Goal: Information Seeking & Learning: Check status

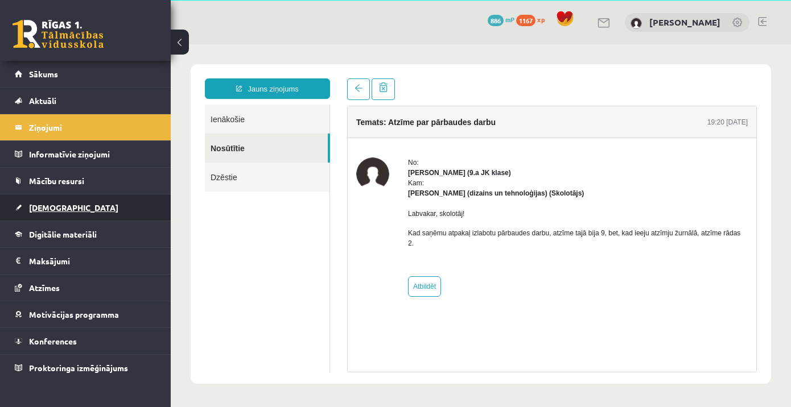
click at [58, 216] on link "[DEMOGRAPHIC_DATA]" at bounding box center [86, 208] width 142 height 26
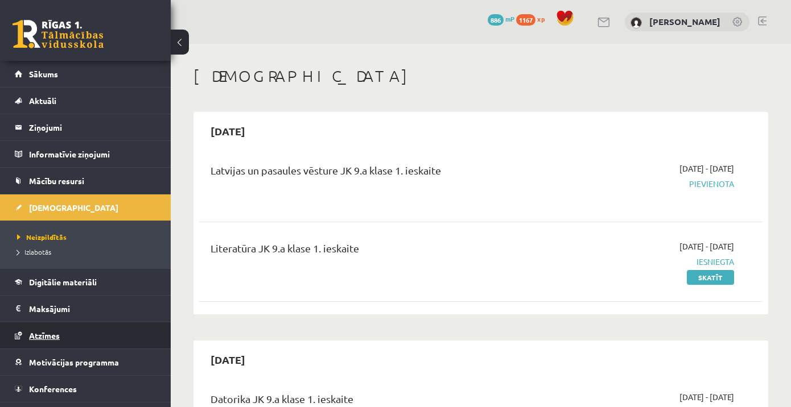
click at [53, 333] on span "Atzīmes" at bounding box center [44, 336] width 31 height 10
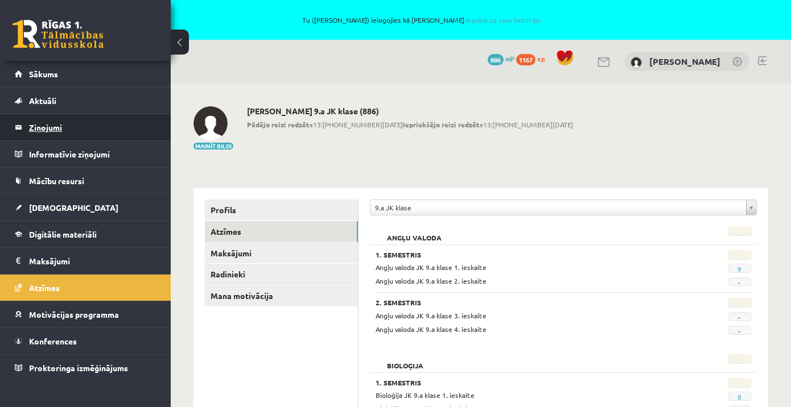
click at [43, 131] on legend "Ziņojumi 0" at bounding box center [92, 127] width 127 height 26
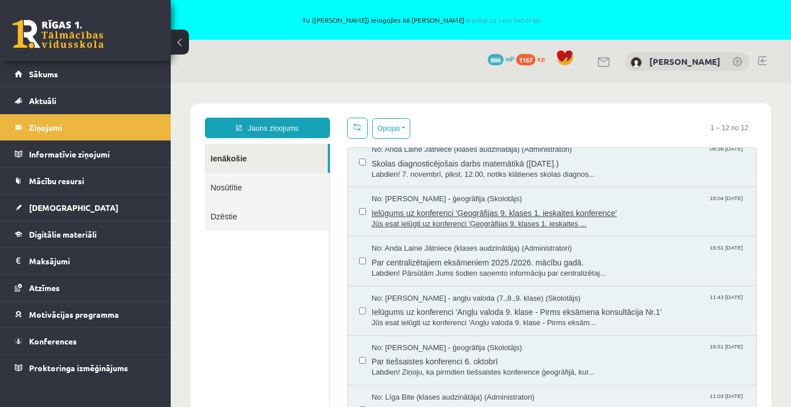
scroll to position [61, 0]
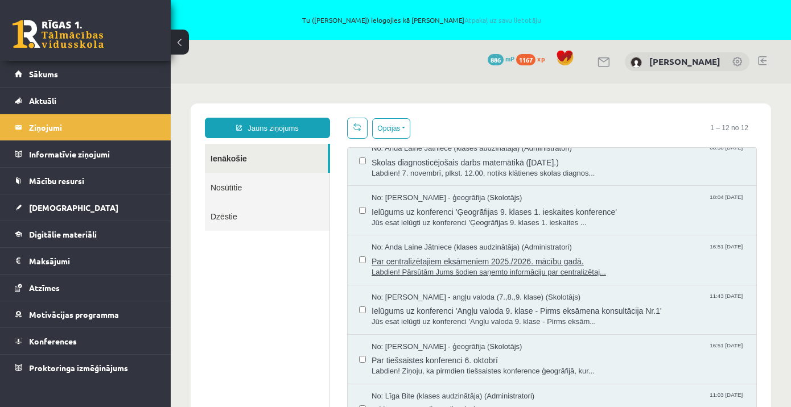
click at [474, 253] on span "Par centralizētajiem eksāmeniem 2025./2026. mācību gadā." at bounding box center [558, 260] width 373 height 14
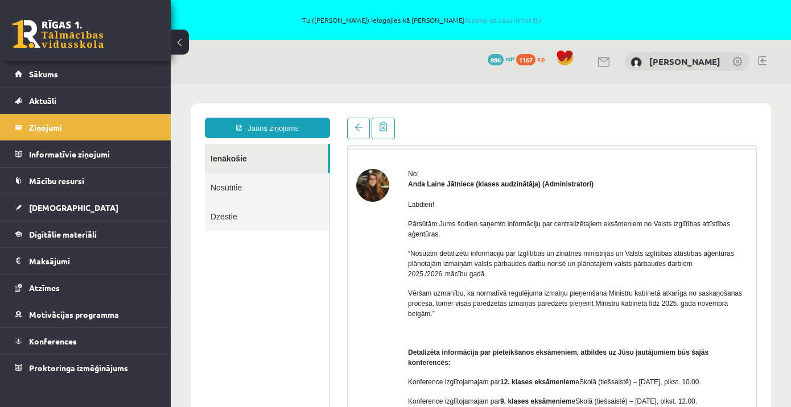
scroll to position [29, 0]
click at [620, 255] on span "“Nosūtām detalizētu informāciju par Izglītības un zinātnes ministrijas un Valst…" at bounding box center [571, 263] width 326 height 28
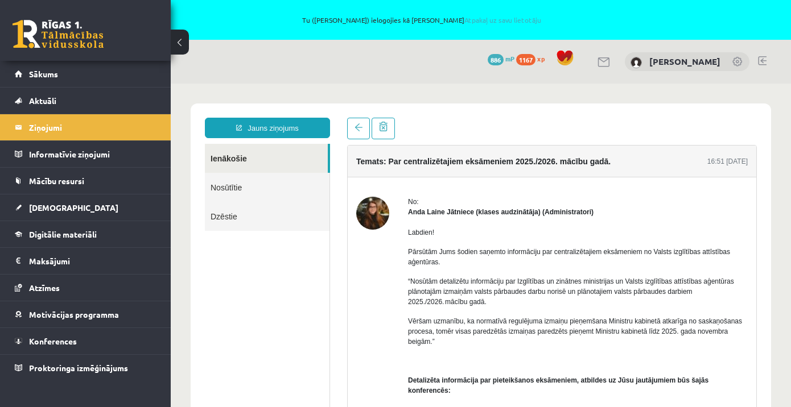
scroll to position [0, 0]
click at [46, 124] on legend "Ziņojumi 0" at bounding box center [92, 127] width 127 height 26
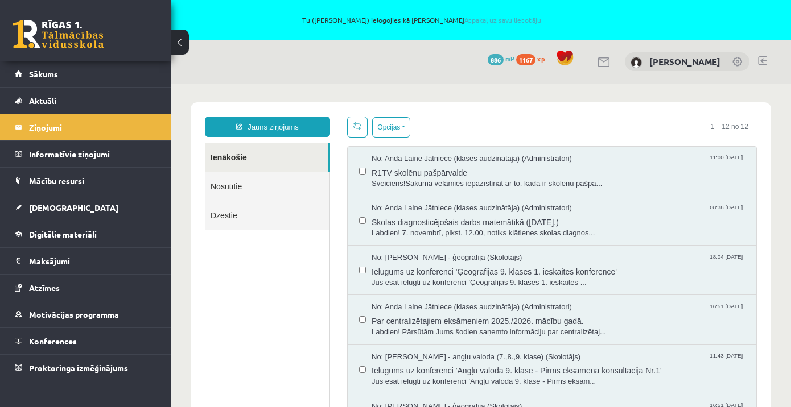
scroll to position [1, 0]
click at [32, 128] on legend "Ziņojumi 0" at bounding box center [92, 127] width 127 height 26
